Goal: Find specific page/section: Find specific page/section

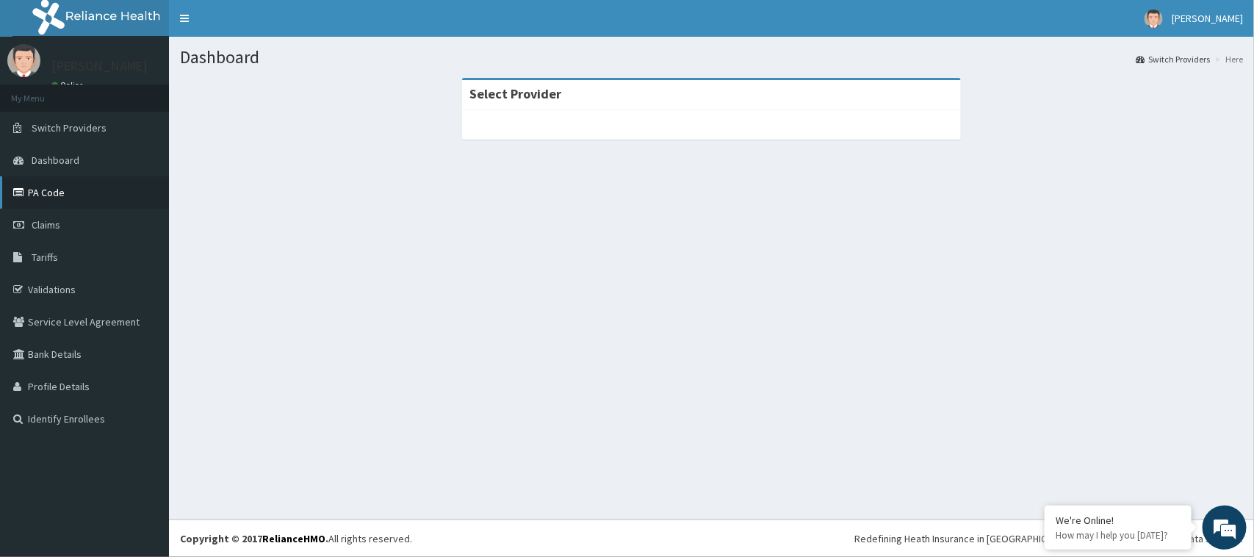
click at [48, 192] on link "PA Code" at bounding box center [84, 192] width 169 height 32
click at [54, 191] on link "PA Code" at bounding box center [84, 192] width 169 height 32
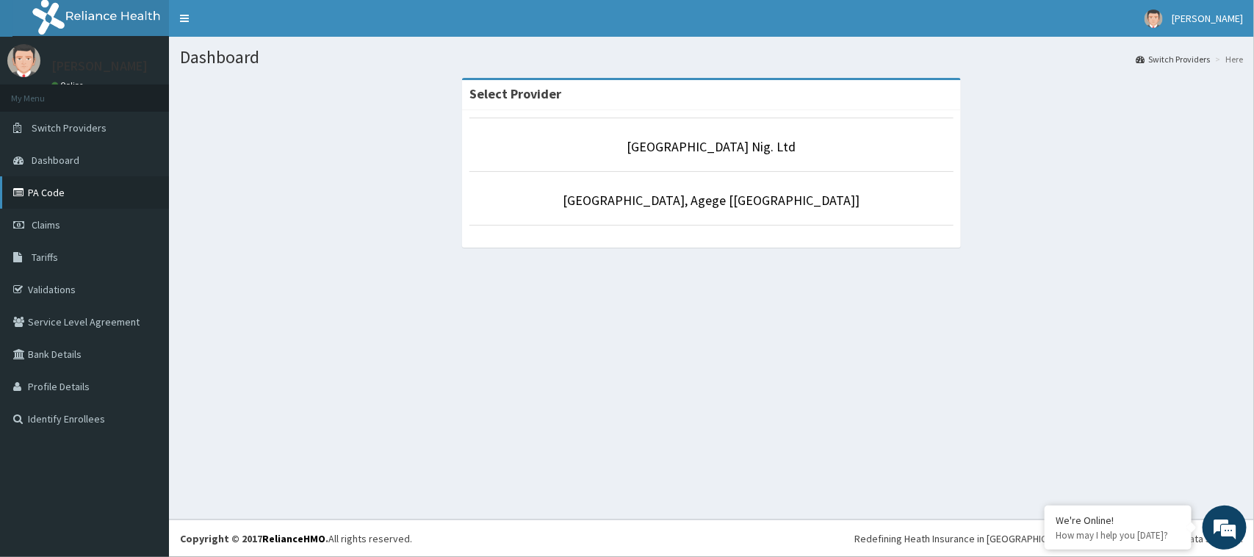
click at [63, 188] on link "PA Code" at bounding box center [84, 192] width 169 height 32
click at [51, 191] on link "PA Code" at bounding box center [84, 192] width 169 height 32
click at [63, 188] on link "PA Code" at bounding box center [84, 192] width 169 height 32
click at [44, 192] on link "PA Code" at bounding box center [84, 192] width 169 height 32
drag, startPoint x: 0, startPoint y: 0, endPoint x: 63, endPoint y: 193, distance: 203.3
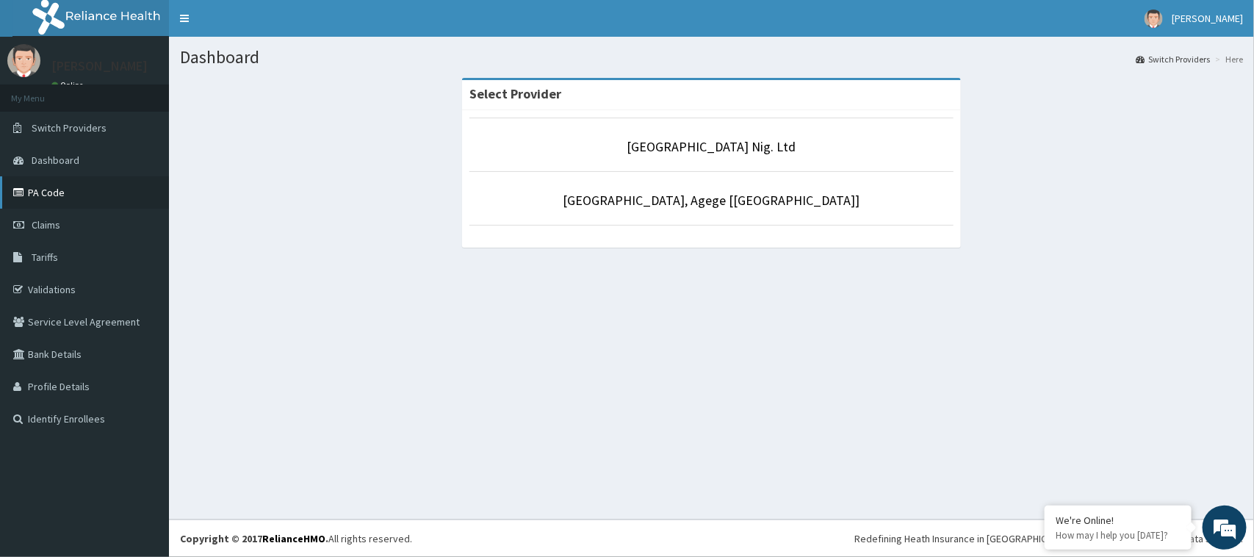
click at [64, 193] on link "PA Code" at bounding box center [84, 192] width 169 height 32
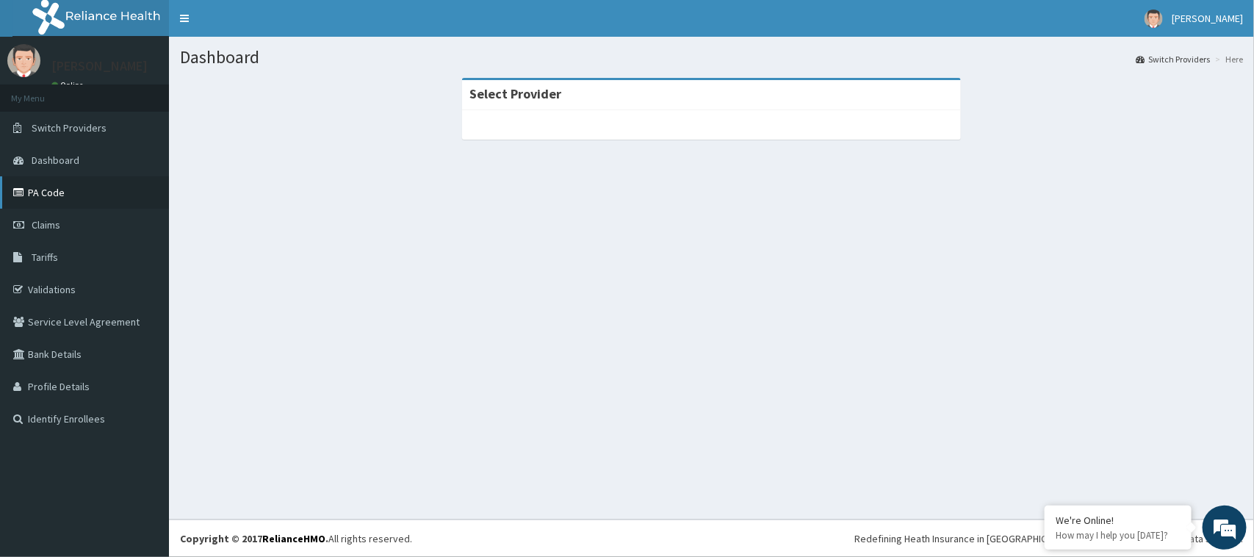
click at [68, 198] on link "PA Code" at bounding box center [84, 192] width 169 height 32
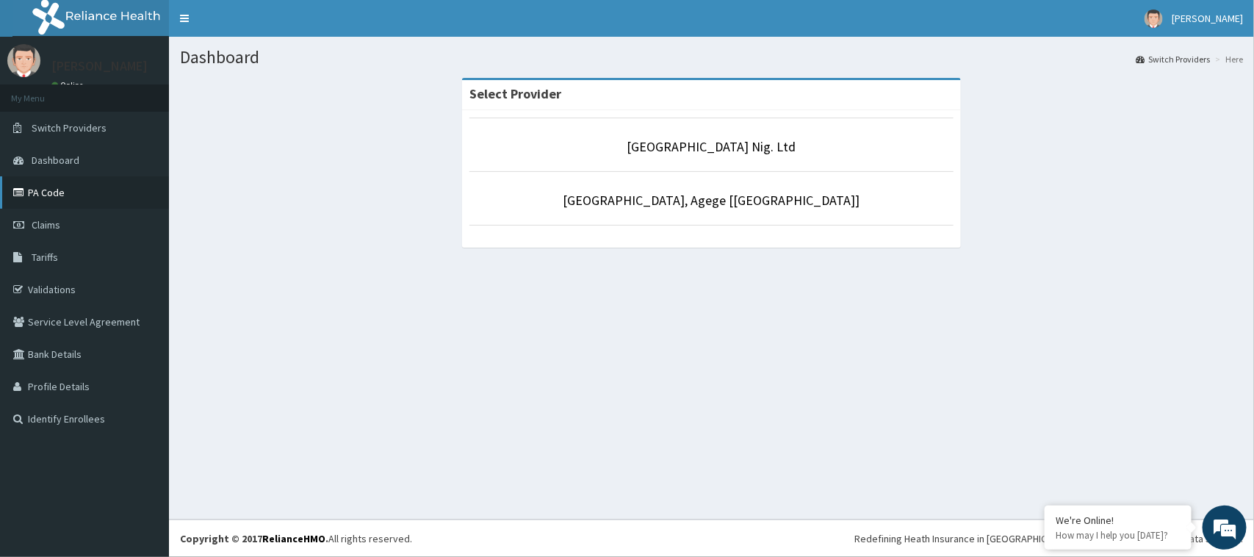
click at [44, 190] on link "PA Code" at bounding box center [84, 192] width 169 height 32
click at [60, 186] on link "PA Code" at bounding box center [84, 192] width 169 height 32
click at [60, 188] on link "PA Code" at bounding box center [84, 192] width 169 height 32
click at [50, 193] on link "PA Code" at bounding box center [84, 192] width 169 height 32
